Goal: Communication & Community: Participate in discussion

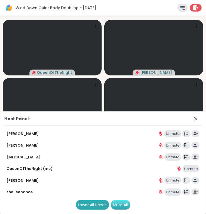
click at [121, 205] on div "Mute All" at bounding box center [120, 205] width 19 height 10
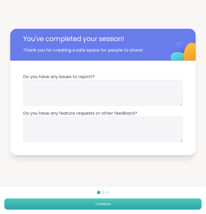
click at [117, 208] on button "Continue" at bounding box center [102, 204] width 197 height 11
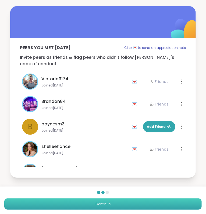
click at [117, 208] on button "Continue" at bounding box center [102, 204] width 197 height 11
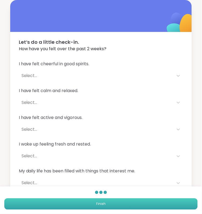
click at [117, 208] on button "Finish" at bounding box center [101, 204] width 194 height 11
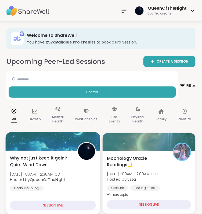
click at [58, 150] on div at bounding box center [53, 142] width 95 height 18
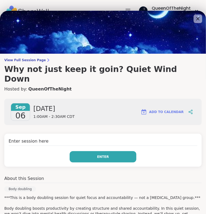
click at [119, 151] on button "Enter" at bounding box center [103, 156] width 67 height 11
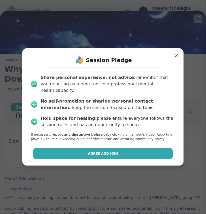
click at [111, 154] on button "Agree and Join" at bounding box center [103, 153] width 140 height 11
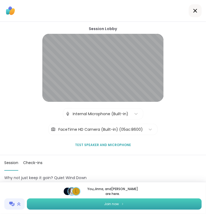
click at [125, 205] on button "Join now" at bounding box center [114, 204] width 175 height 11
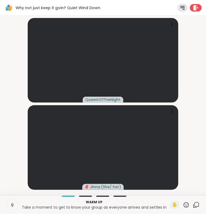
click at [11, 204] on icon at bounding box center [12, 205] width 5 height 5
click at [193, 203] on icon at bounding box center [196, 205] width 7 height 7
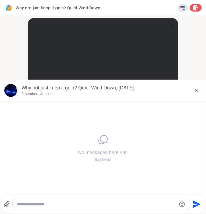
click at [94, 204] on textarea "Type your message" at bounding box center [97, 204] width 160 height 5
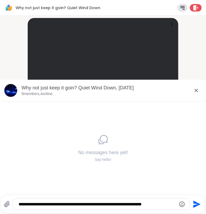
type textarea "**********"
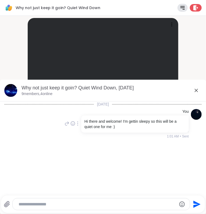
click at [194, 91] on icon at bounding box center [196, 90] width 6 height 6
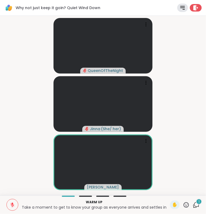
click at [179, 9] on icon at bounding box center [182, 8] width 6 height 6
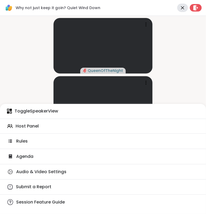
click at [34, 126] on span "Host Panel" at bounding box center [27, 126] width 23 height 6
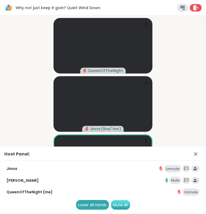
click at [125, 205] on div "Mute All" at bounding box center [120, 205] width 19 height 10
